Goal: Task Accomplishment & Management: Manage account settings

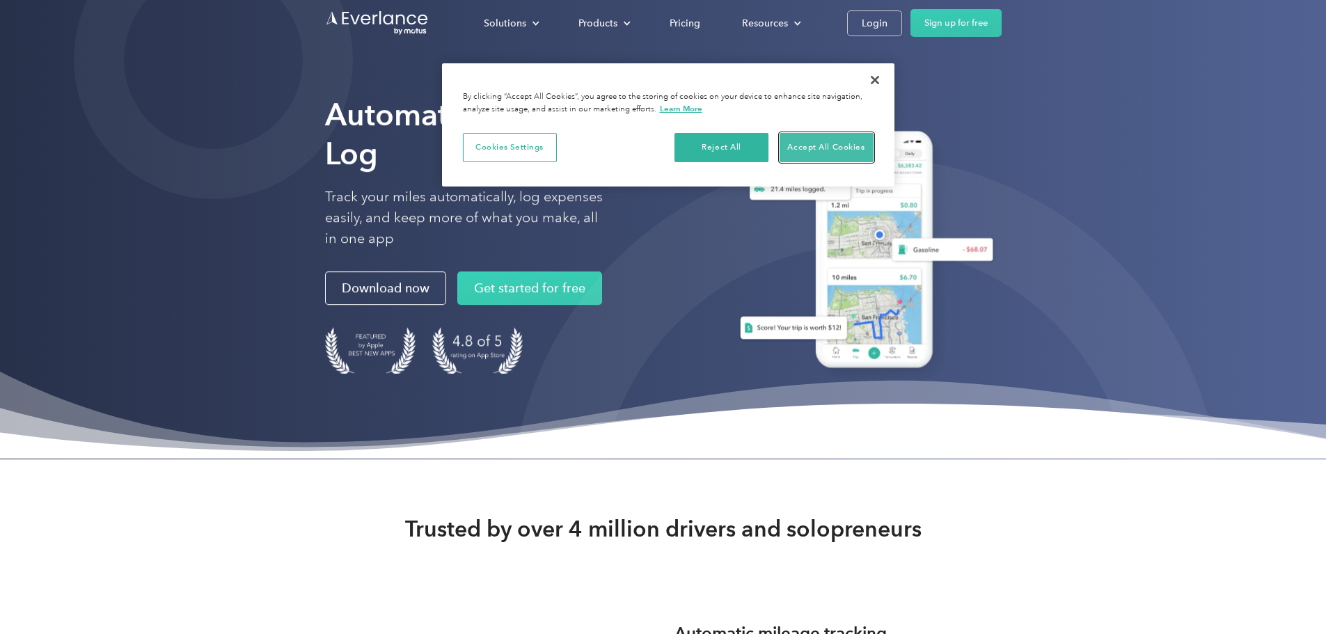
click at [801, 146] on button "Accept All Cookies" at bounding box center [826, 147] width 94 height 29
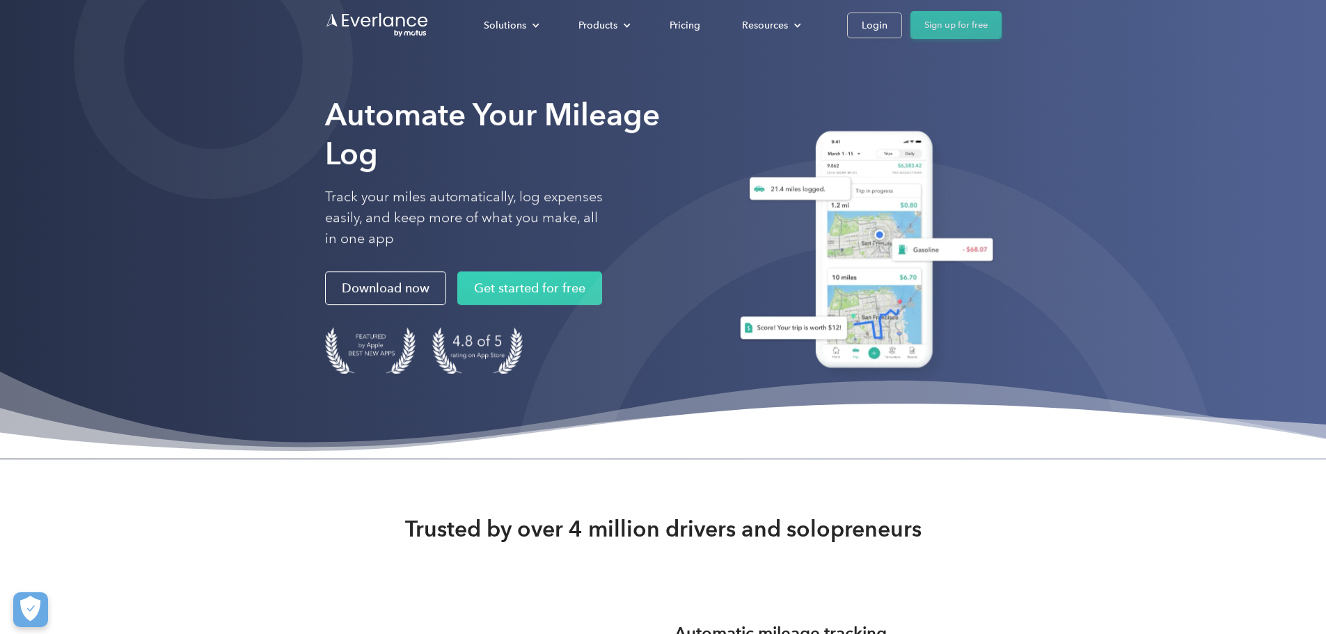
click at [1001, 21] on link "Sign up for free" at bounding box center [955, 25] width 91 height 28
click at [887, 24] on div "Login" at bounding box center [875, 25] width 26 height 17
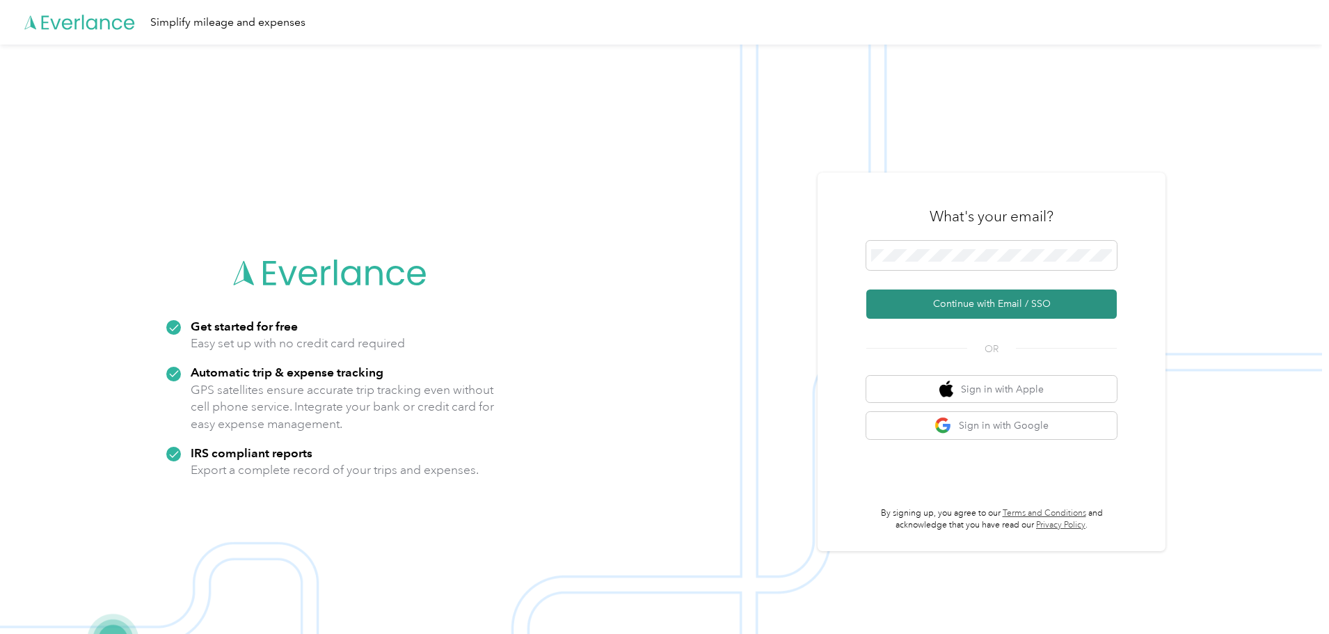
click at [968, 297] on button "Continue with Email / SSO" at bounding box center [991, 304] width 251 height 29
click at [982, 303] on button "Continue with Email / SSO" at bounding box center [991, 304] width 251 height 29
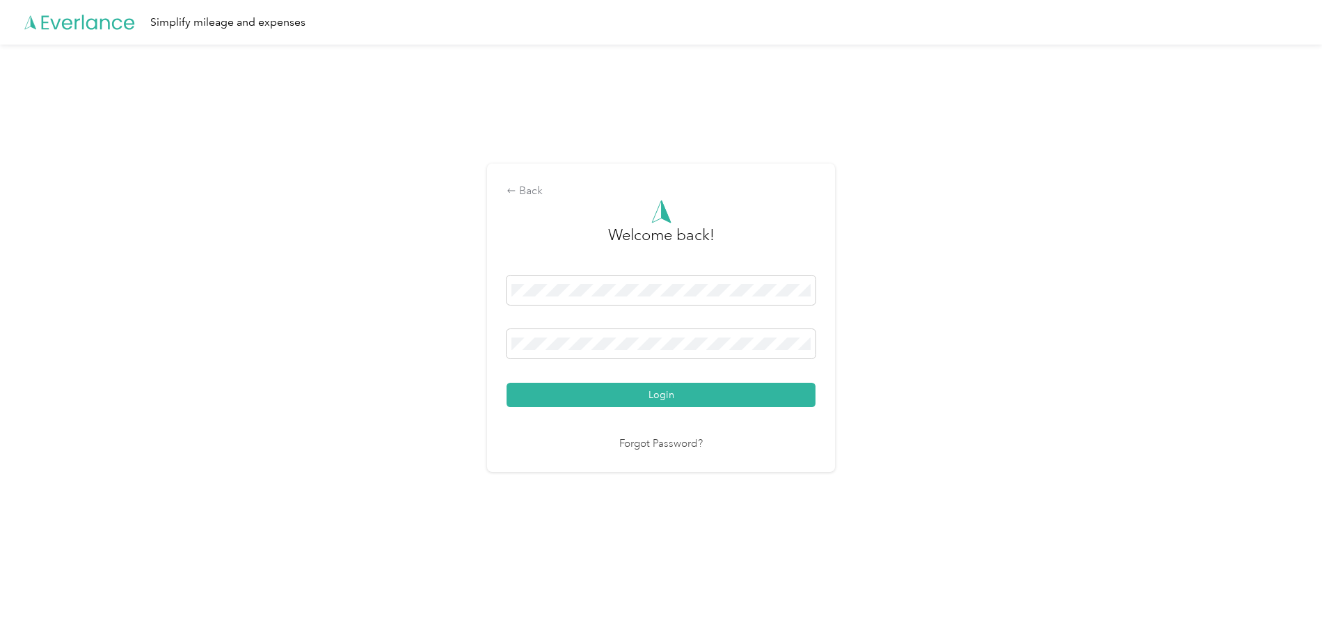
click at [507, 383] on button "Login" at bounding box center [661, 395] width 309 height 24
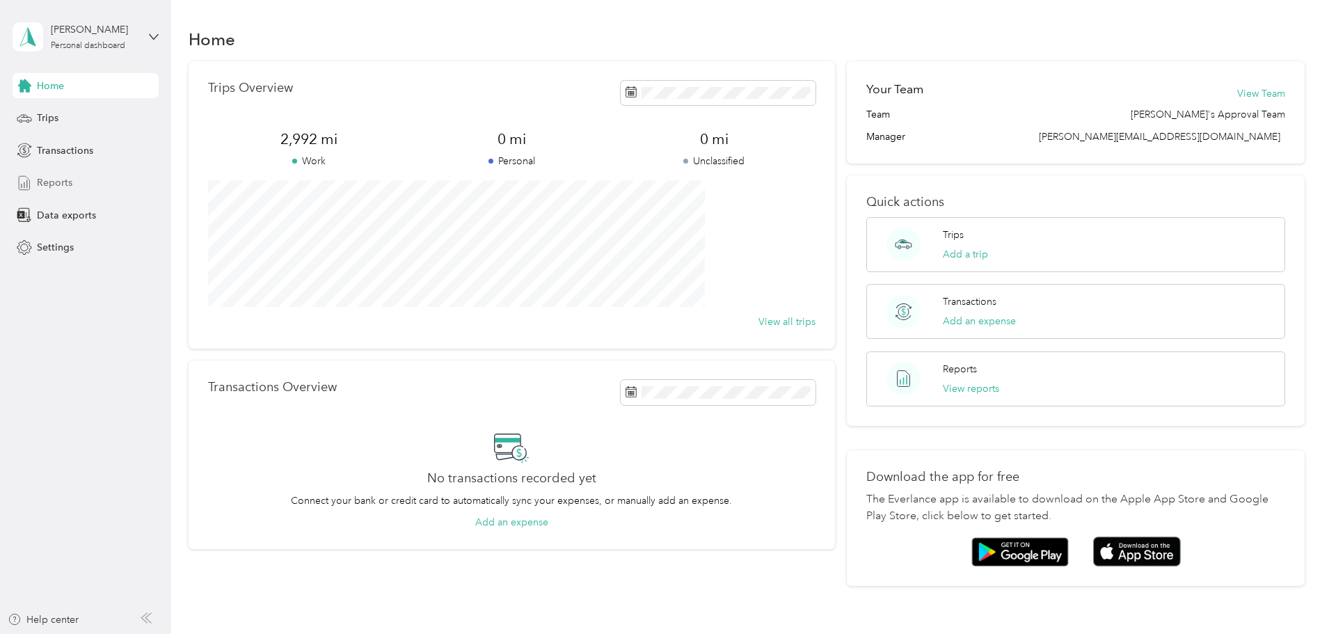
click at [59, 180] on span "Reports" at bounding box center [54, 182] width 35 height 15
